Goal: Task Accomplishment & Management: Manage account settings

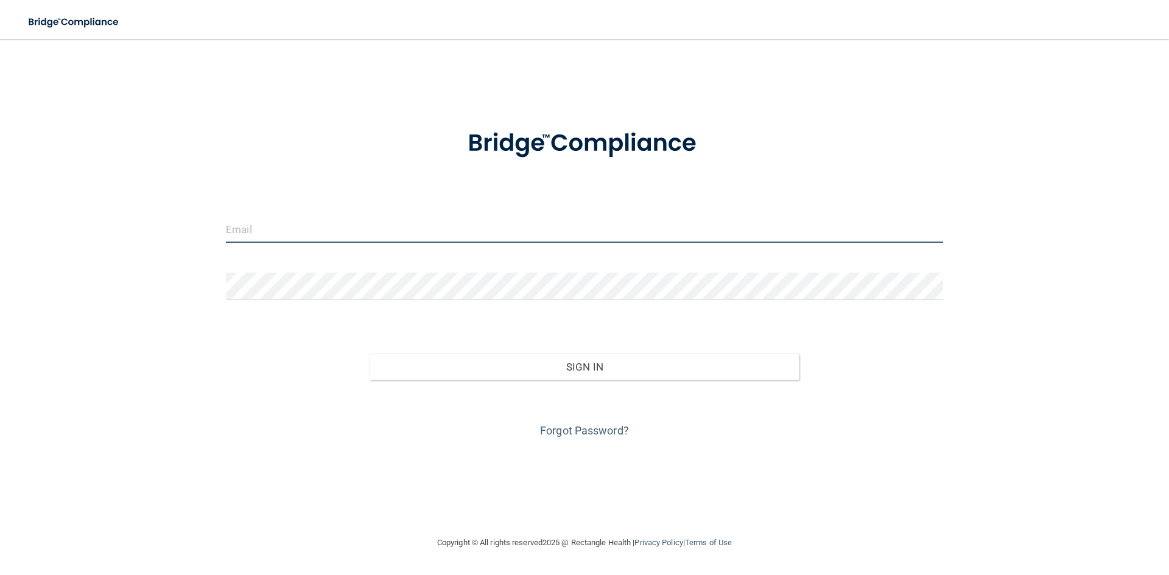
click at [279, 232] on input "email" at bounding box center [584, 228] width 717 height 27
click at [369, 354] on button "Sign In" at bounding box center [584, 367] width 430 height 27
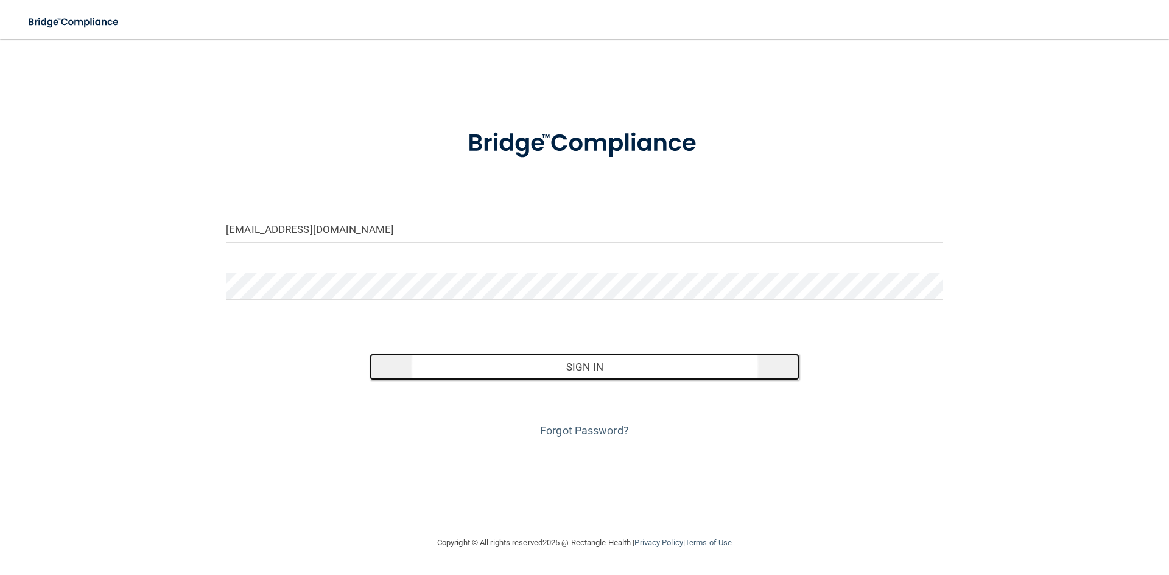
click at [578, 370] on button "Sign In" at bounding box center [584, 367] width 430 height 27
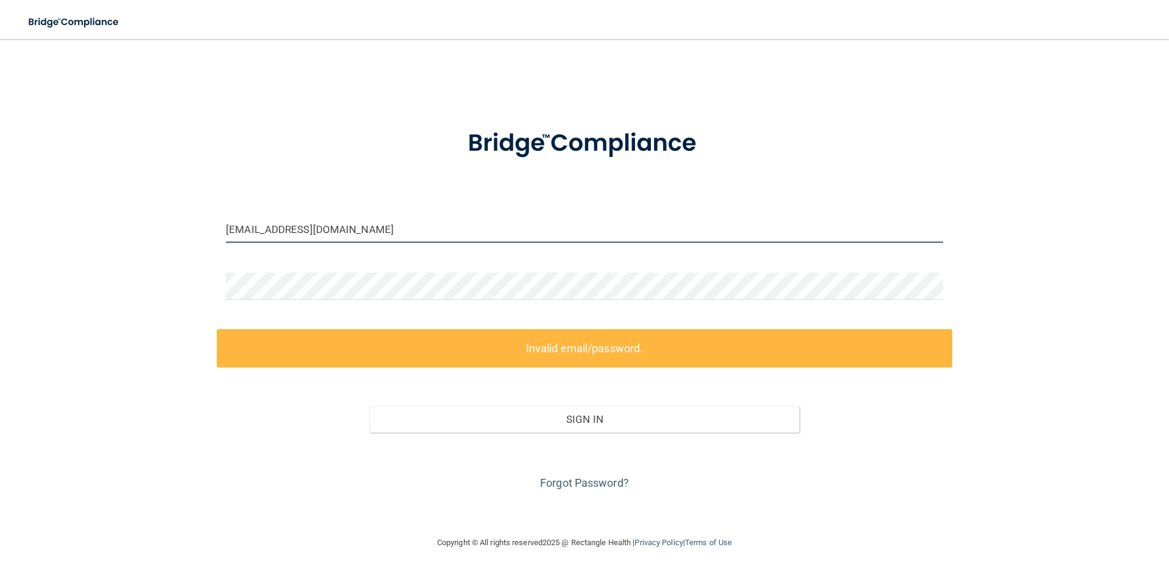
drag, startPoint x: 272, startPoint y: 227, endPoint x: 249, endPoint y: 225, distance: 23.3
click at [249, 225] on input "[EMAIL_ADDRESS][DOMAIN_NAME]" at bounding box center [584, 228] width 717 height 27
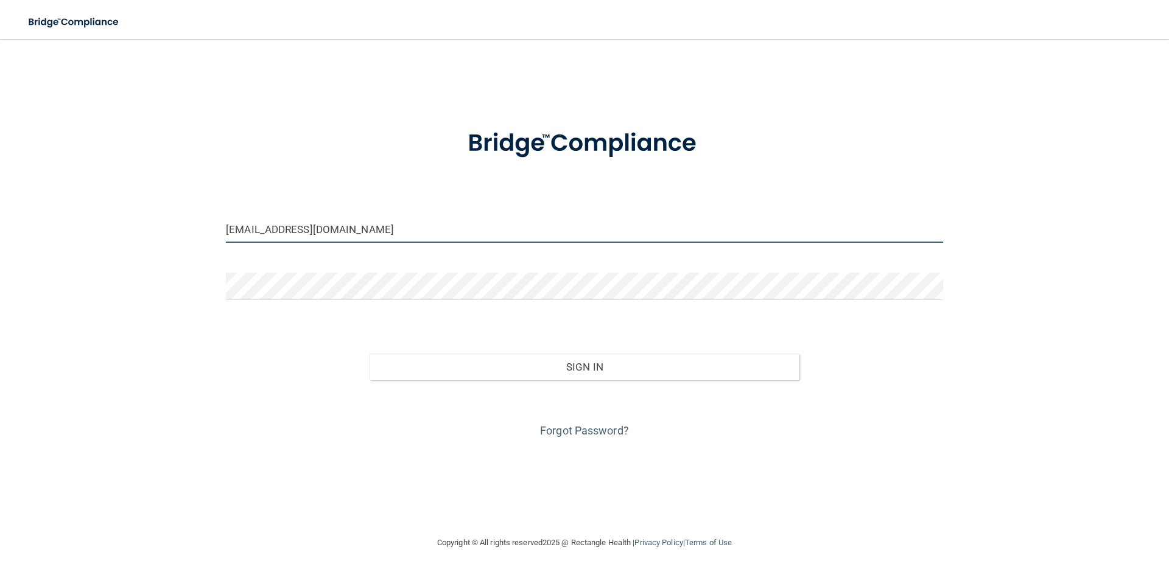
click at [328, 227] on input "[EMAIL_ADDRESS][DOMAIN_NAME]" at bounding box center [584, 228] width 717 height 27
click at [253, 229] on input "[EMAIL_ADDRESS][DOMAIN_NAME]" at bounding box center [584, 228] width 717 height 27
drag, startPoint x: 318, startPoint y: 232, endPoint x: 260, endPoint y: 233, distance: 57.2
click at [260, 233] on input "[EMAIL_ADDRESS][DOMAIN_NAME]" at bounding box center [584, 228] width 717 height 27
type input "[EMAIL_ADDRESS][DOMAIN_NAME]"
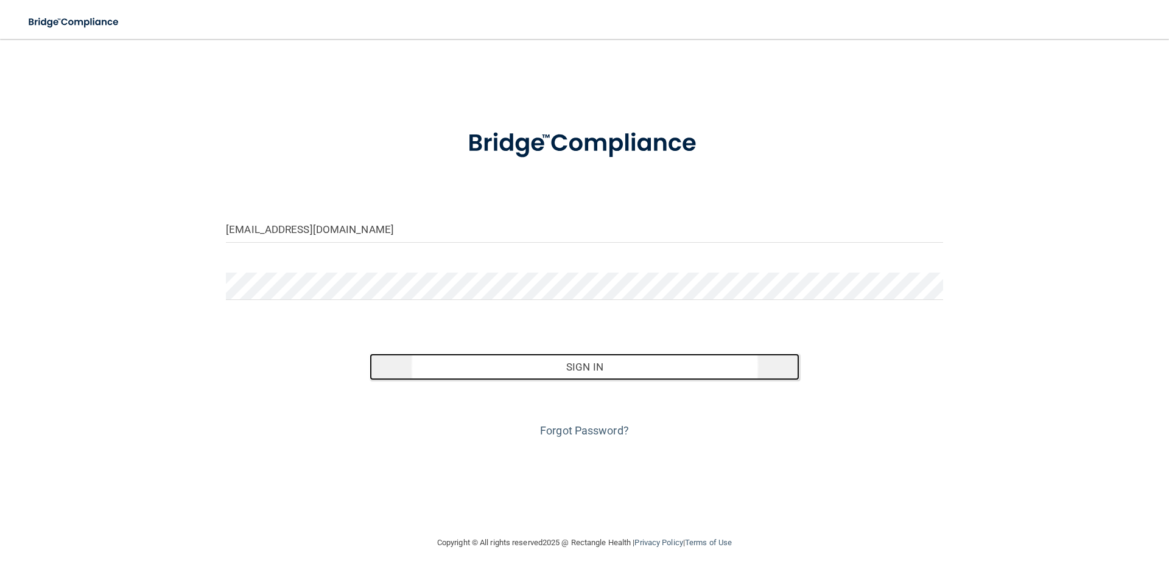
click at [581, 367] on button "Sign In" at bounding box center [584, 367] width 430 height 27
